Goal: Obtain resource: Download file/media

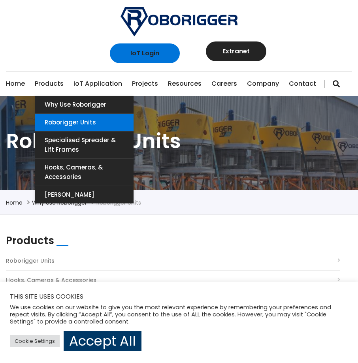
click at [70, 121] on link "Roborigger Units" at bounding box center [84, 122] width 99 height 17
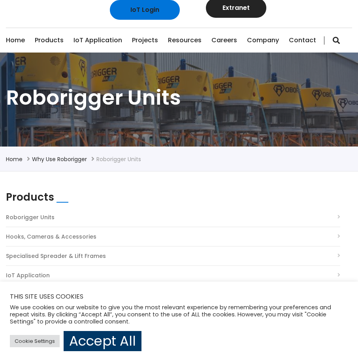
scroll to position [43, 0]
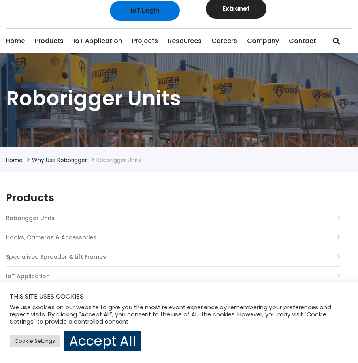
click at [251, 221] on li "Roborigger Units" at bounding box center [173, 219] width 334 height 15
click at [338, 219] on li "Roborigger Units" at bounding box center [173, 219] width 334 height 15
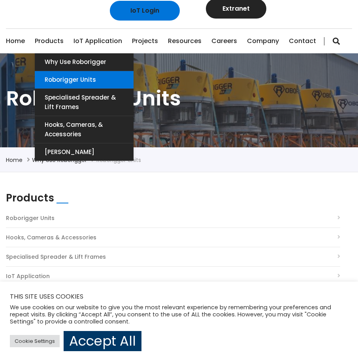
click at [57, 84] on link "Roborigger Units" at bounding box center [84, 79] width 99 height 17
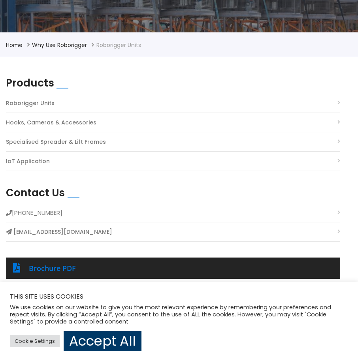
scroll to position [161, 0]
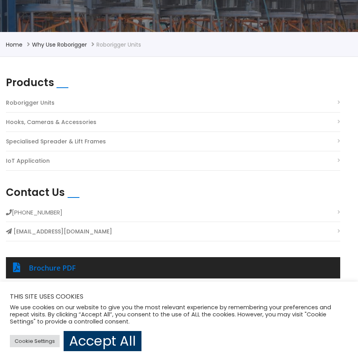
click at [36, 103] on link "Roborigger Units" at bounding box center [30, 103] width 49 height 11
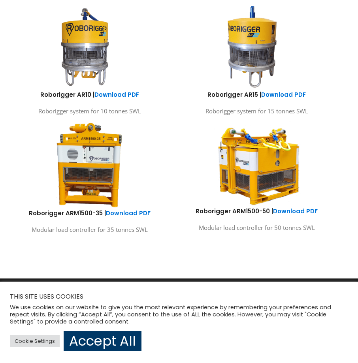
scroll to position [674, 0]
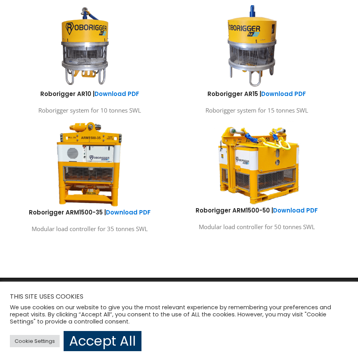
click at [75, 171] on img at bounding box center [89, 164] width 69 height 88
click at [116, 206] on img at bounding box center [89, 164] width 69 height 88
click at [123, 212] on link "Download PDF" at bounding box center [128, 212] width 45 height 8
click at [147, 209] on link "Download PDF" at bounding box center [128, 212] width 45 height 8
click at [301, 212] on link "Download PDF" at bounding box center [295, 210] width 45 height 8
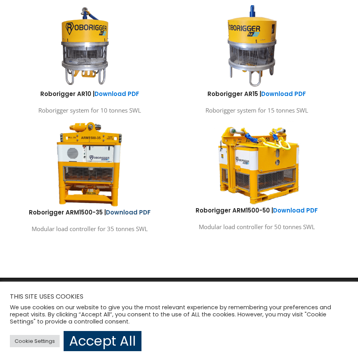
click at [143, 212] on link "Download PDF" at bounding box center [128, 212] width 45 height 8
